Goal: Complete application form: Complete application form

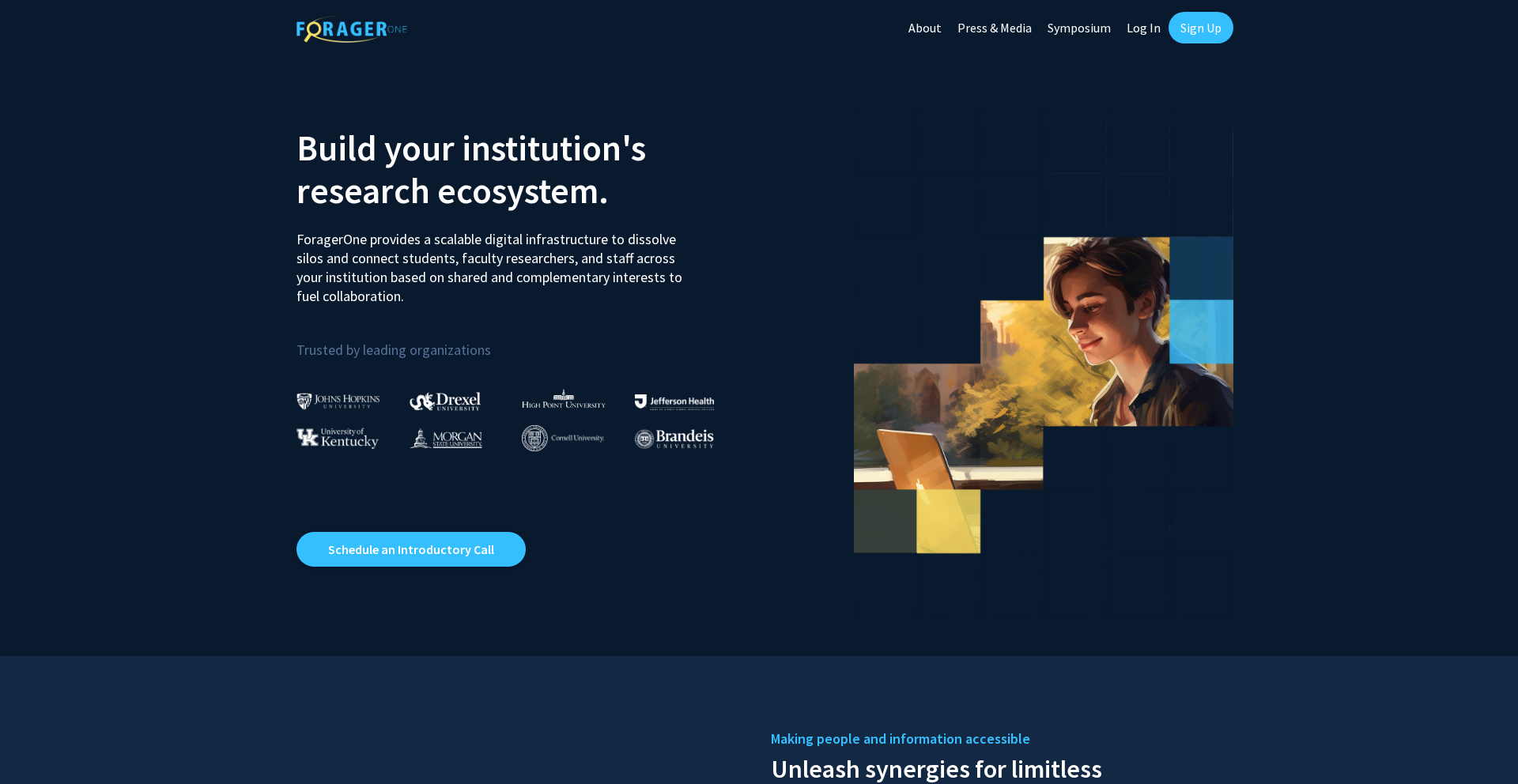
click at [1142, 24] on link "Log In" at bounding box center [1144, 28] width 50 height 55
select select
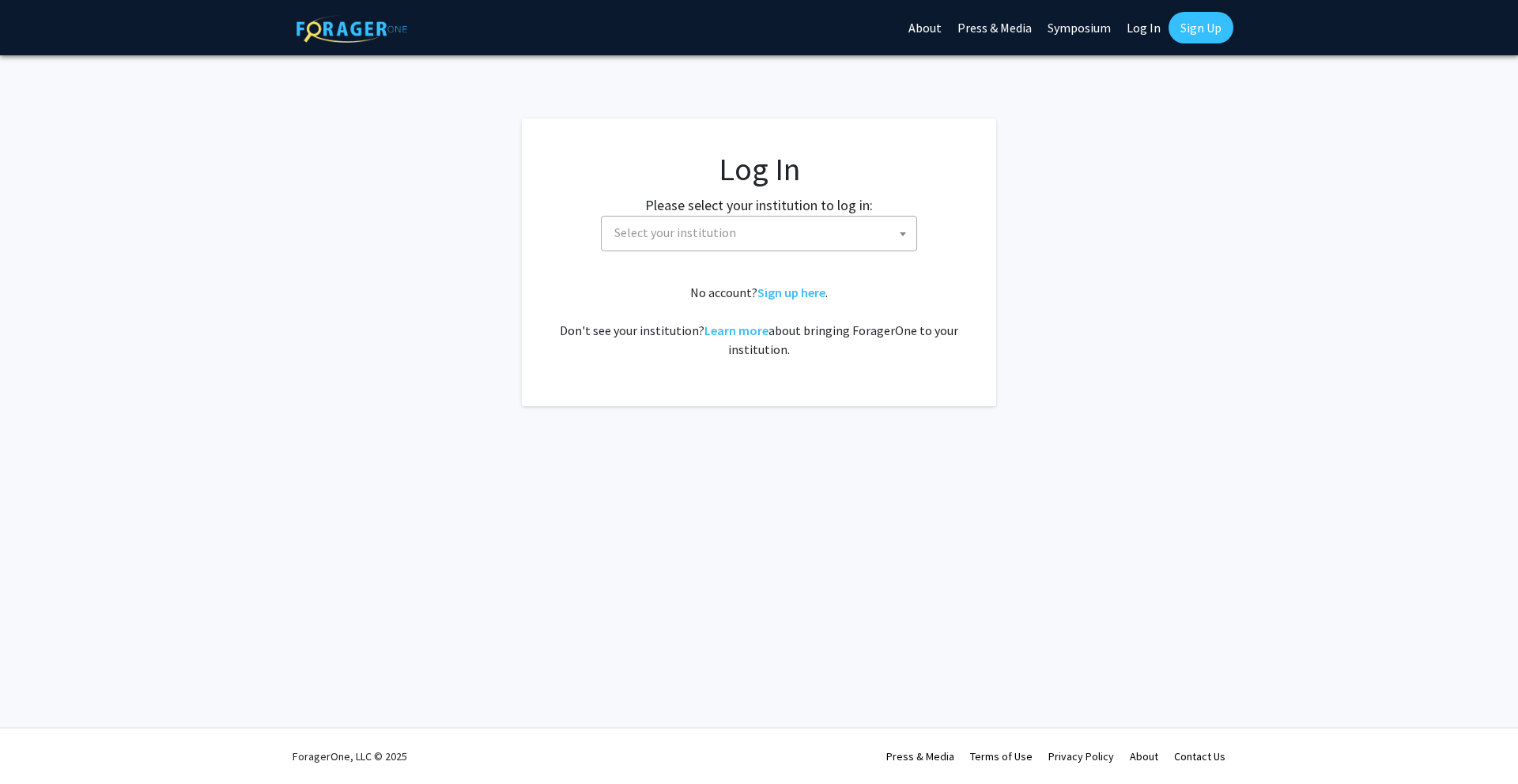
click at [676, 232] on span "Select your institution" at bounding box center [675, 233] width 121 height 16
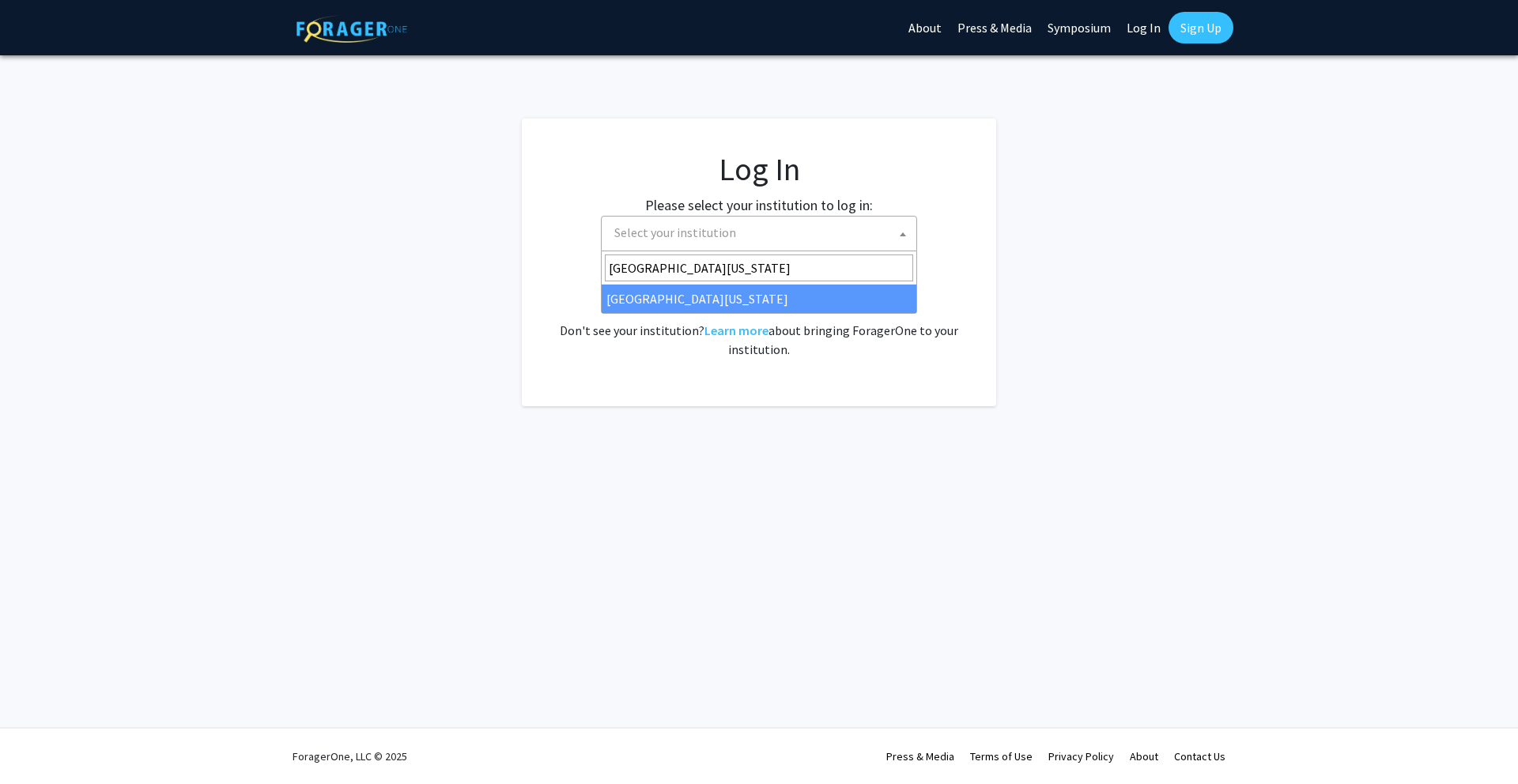
type input "University of Missouri"
select select "33"
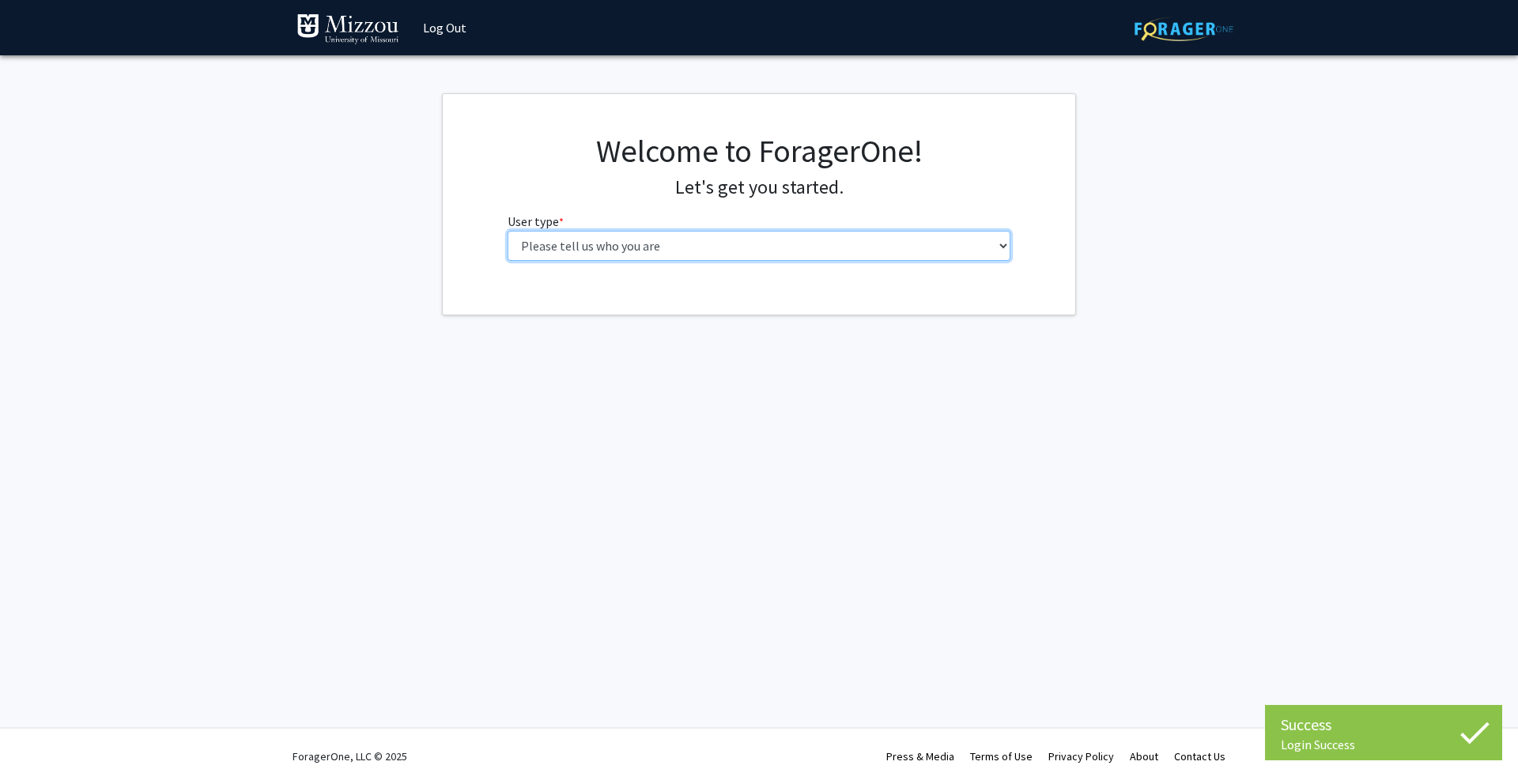
click at [693, 249] on select "Please tell us who you are Undergraduate Student Master's Student Doctoral Cand…" at bounding box center [759, 246] width 503 height 30
select select "5: faculty"
click at [508, 231] on select "Please tell us who you are Undergraduate Student Master's Student Doctoral Cand…" at bounding box center [759, 246] width 503 height 30
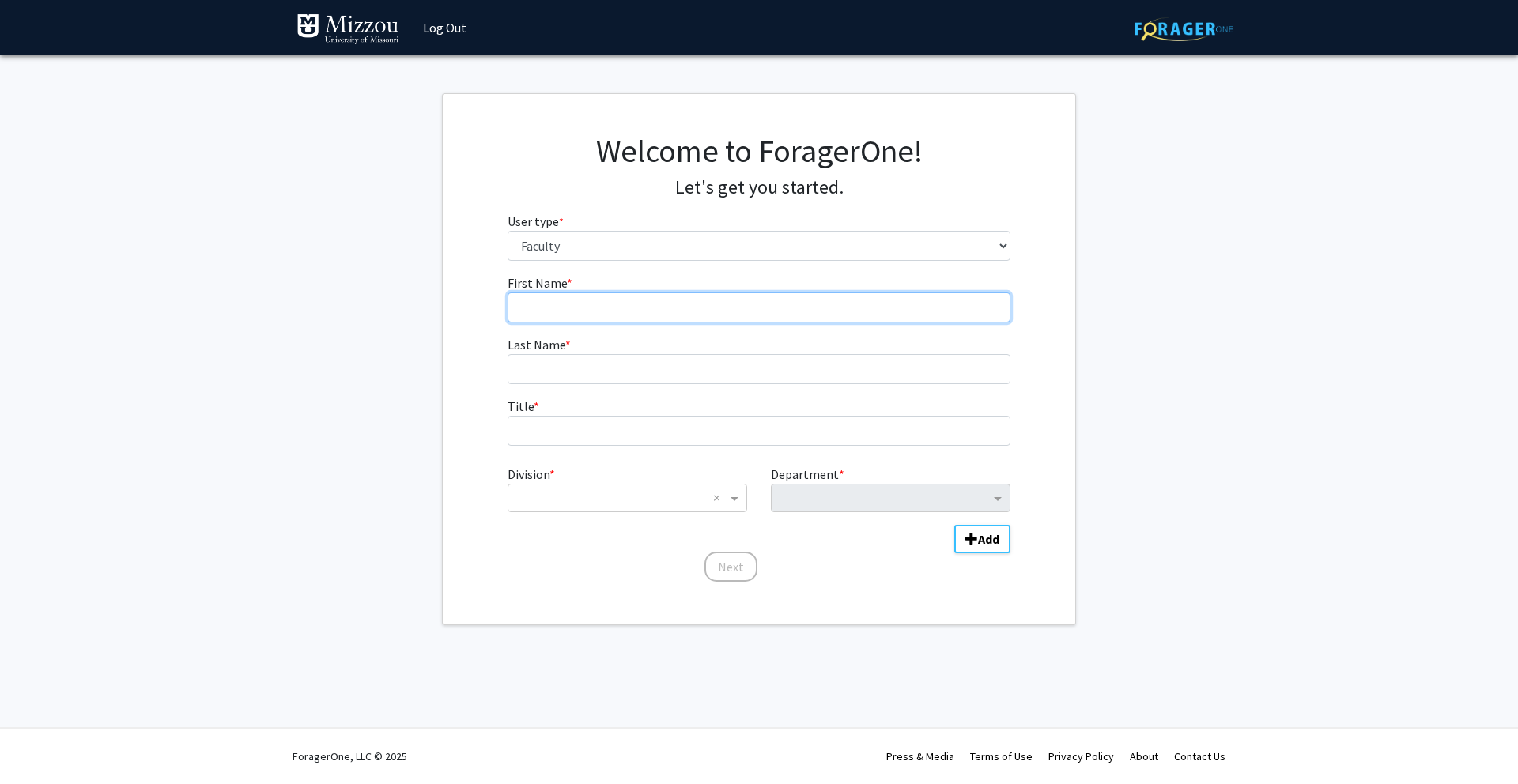
click at [684, 309] on input "First Name * required" at bounding box center [759, 308] width 503 height 30
type input "[PERSON_NAME]"
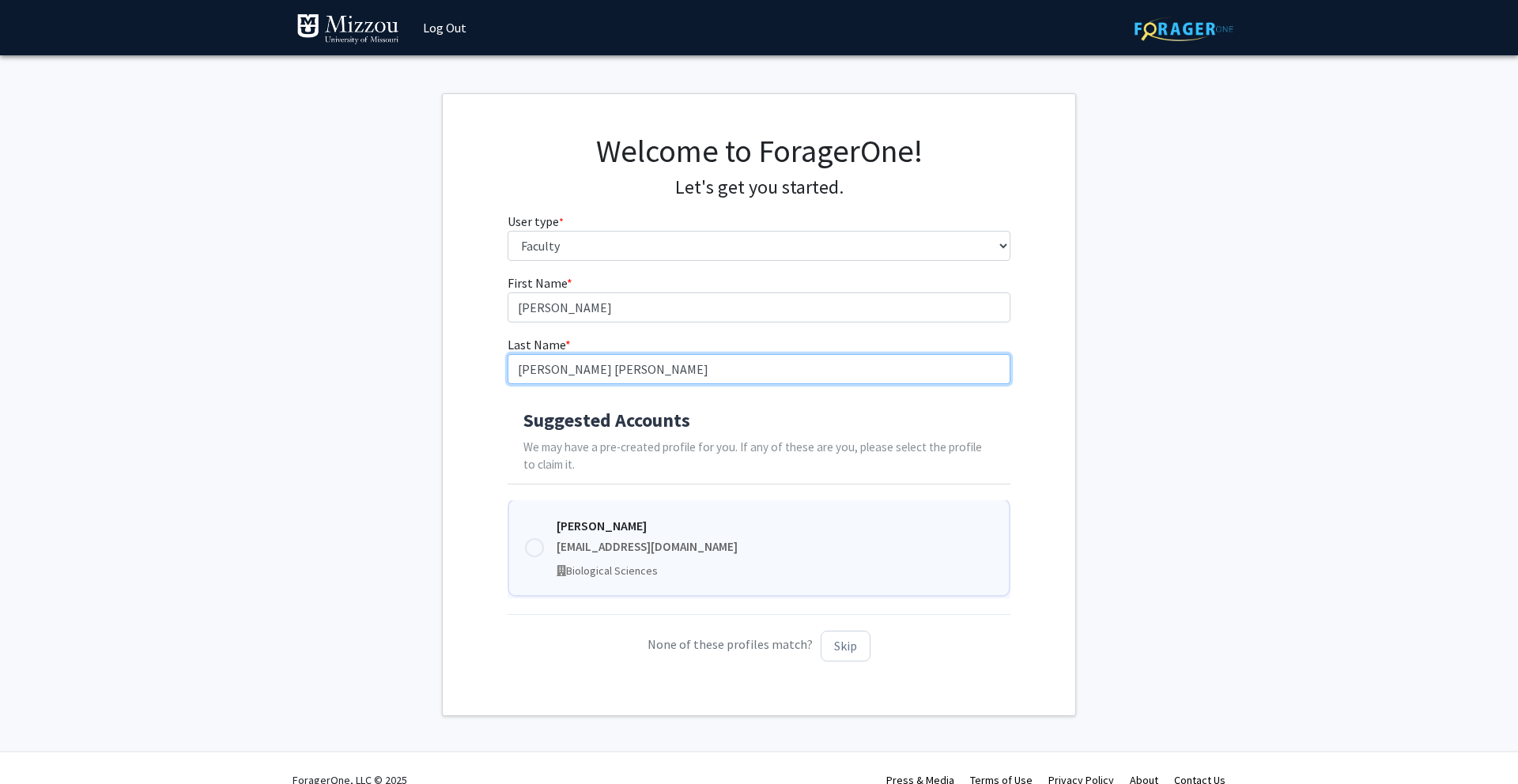
type input "[PERSON_NAME] [PERSON_NAME]"
click at [638, 516] on div "[PERSON_NAME]" at bounding box center [776, 525] width 437 height 19
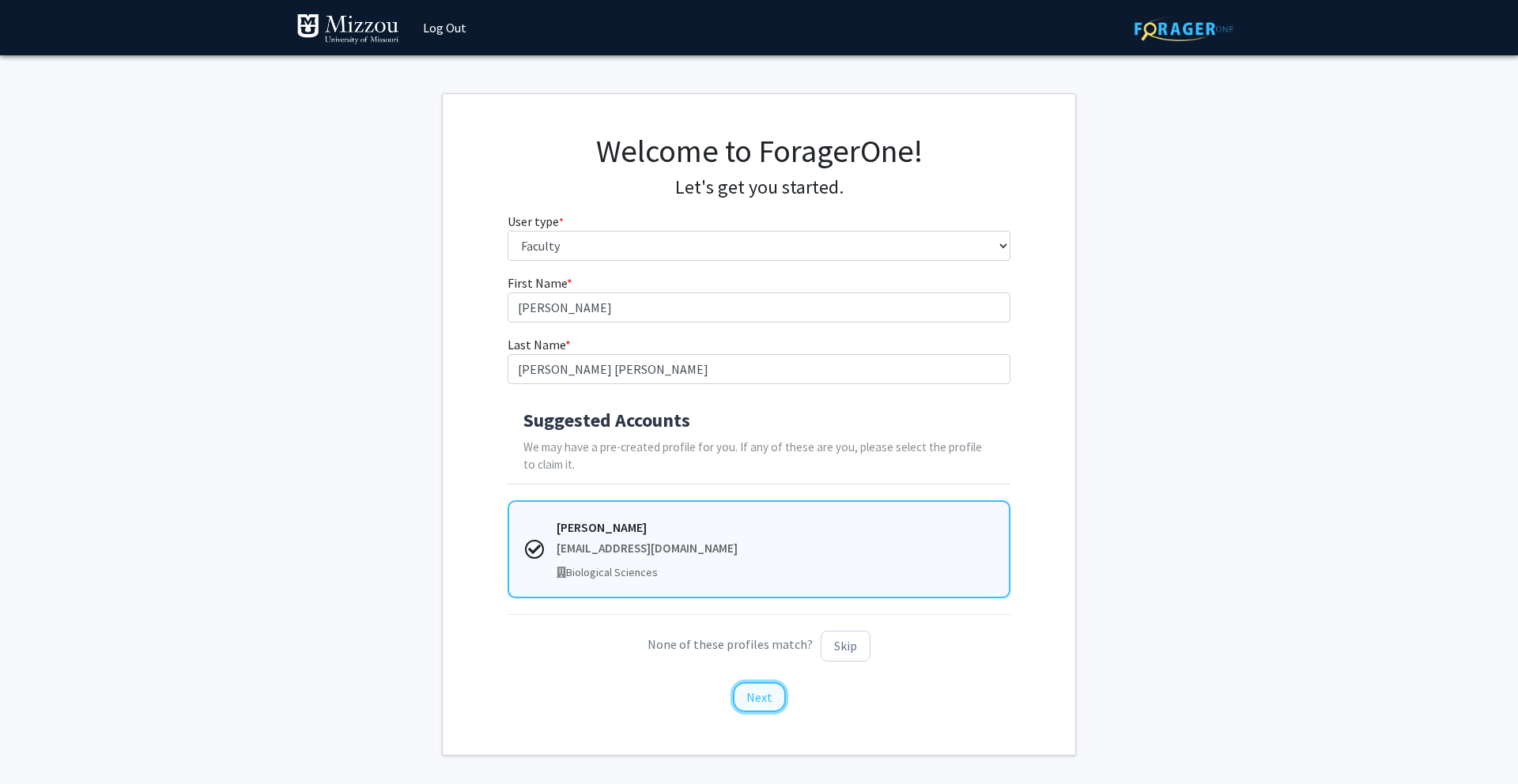
click at [759, 697] on button "Next" at bounding box center [759, 697] width 53 height 30
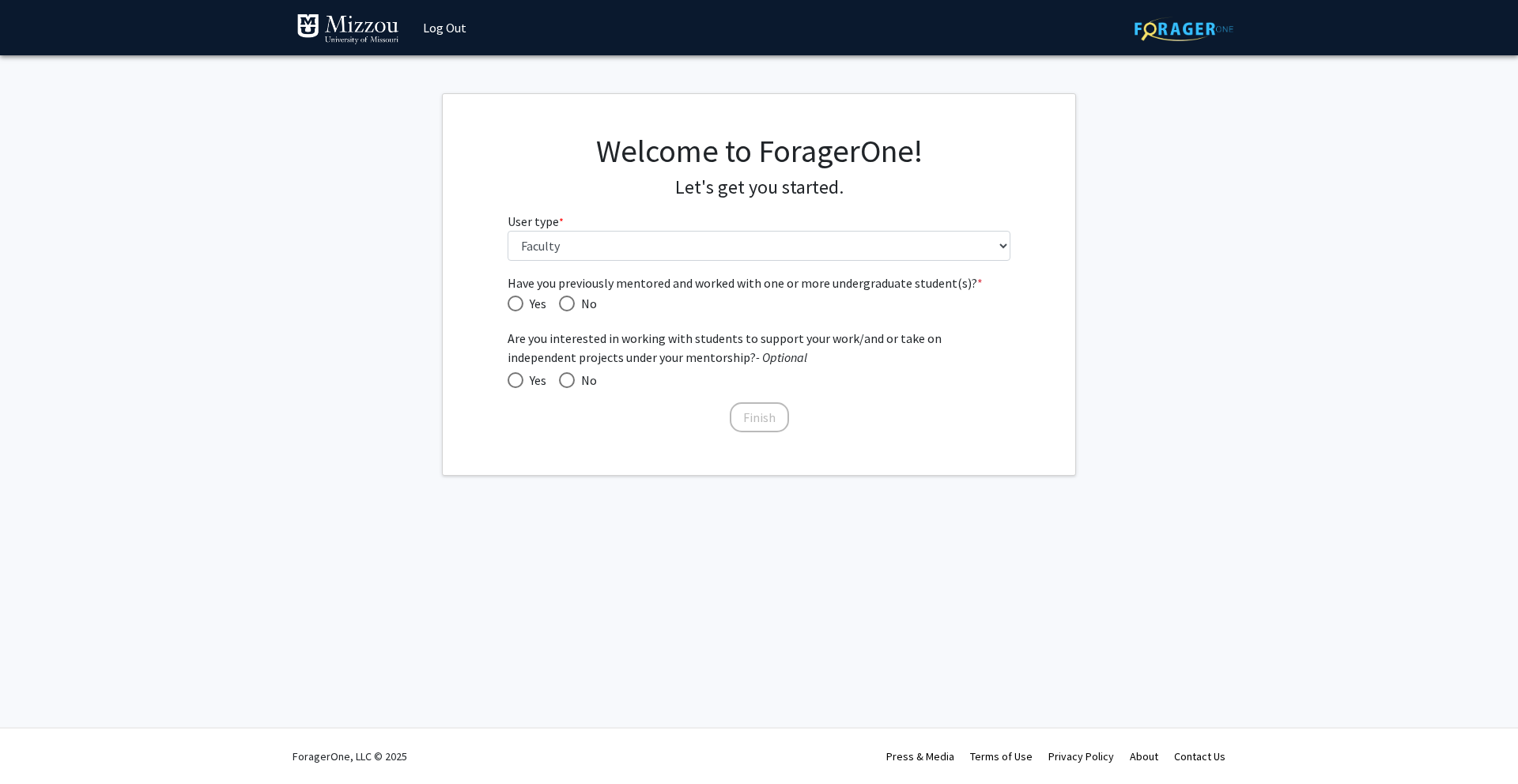
click at [510, 306] on span "Have you previously mentored and worked with one or more undergraduate student(…" at bounding box center [516, 303] width 16 height 16
click at [510, 306] on input "Yes" at bounding box center [516, 303] width 16 height 16
radio input "true"
click at [519, 372] on span at bounding box center [516, 380] width 16 height 16
click at [519, 372] on input "Yes" at bounding box center [516, 380] width 16 height 16
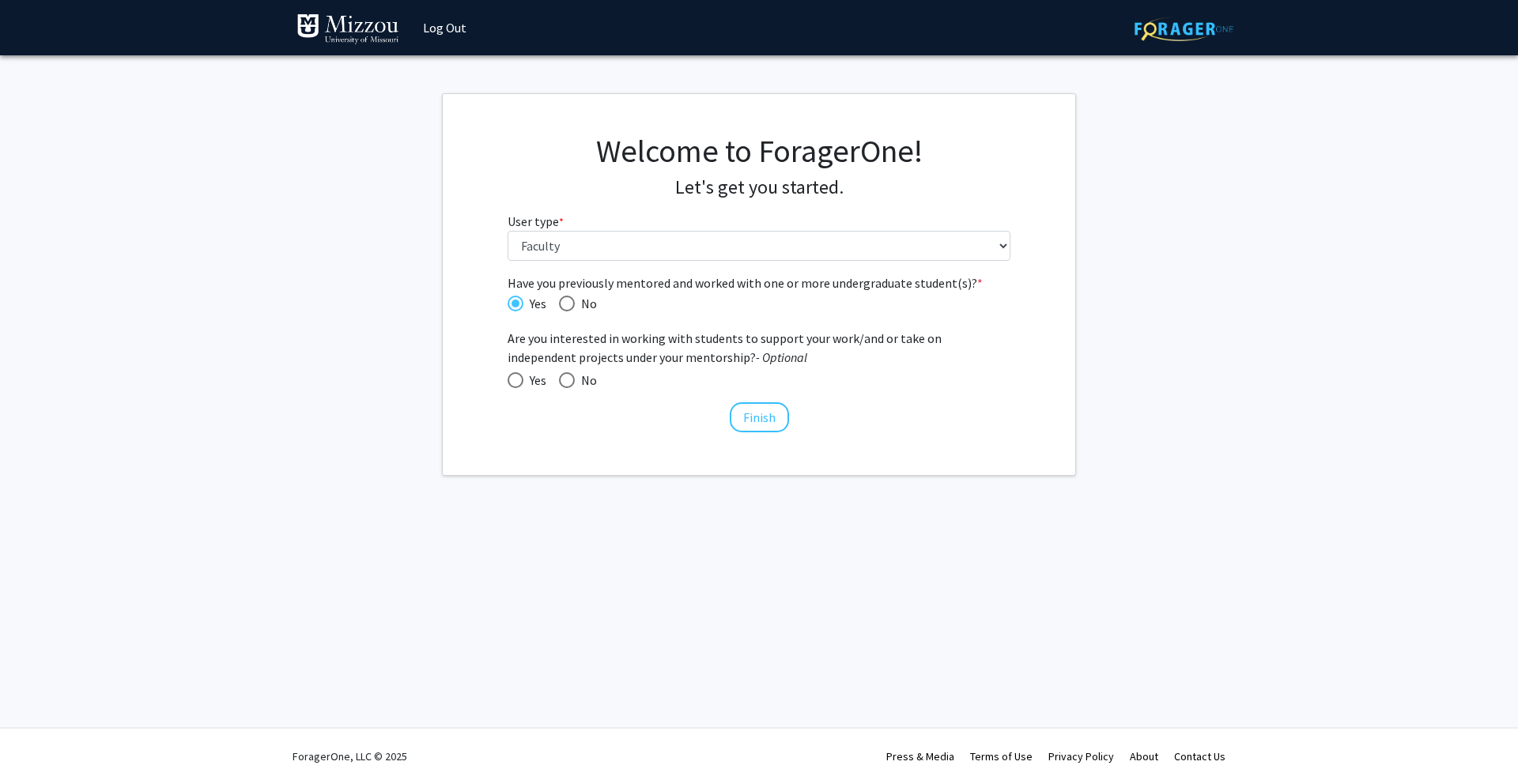
radio input "true"
click at [751, 410] on button "Finish" at bounding box center [759, 417] width 59 height 30
